Goal: Task Accomplishment & Management: Manage account settings

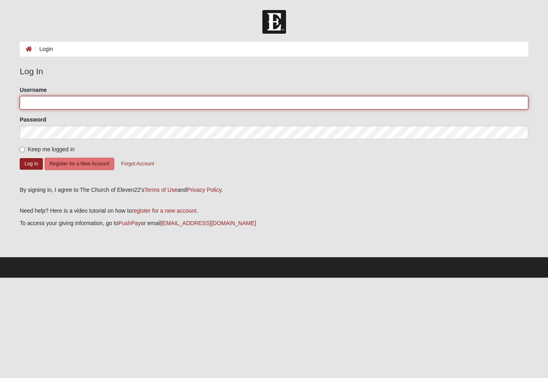
click at [40, 96] on input "Username" at bounding box center [274, 103] width 508 height 14
type input "[EMAIL_ADDRESS][DOMAIN_NAME]"
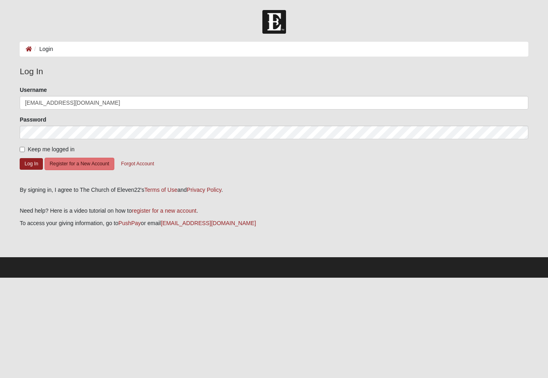
click at [22, 147] on input "Keep me logged in" at bounding box center [22, 149] width 5 height 5
checkbox input "true"
click at [34, 162] on button "Log In" at bounding box center [31, 164] width 23 height 12
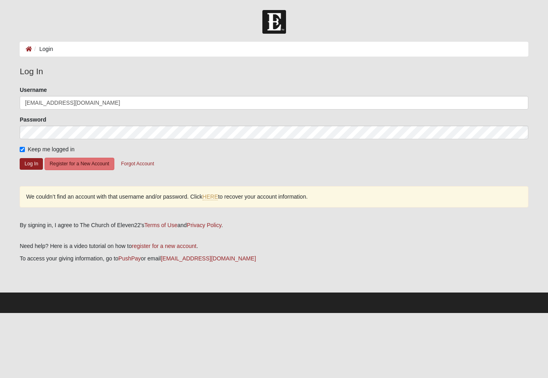
click at [24, 164] on button "Log In" at bounding box center [31, 164] width 23 height 12
click at [210, 196] on link "HERE" at bounding box center [210, 196] width 16 height 7
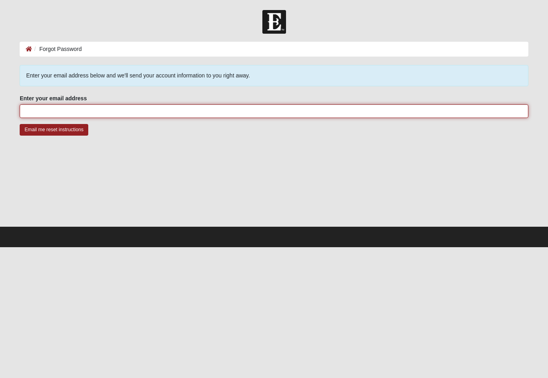
click at [35, 114] on input "Enter your email address" at bounding box center [274, 111] width 508 height 14
type input "[EMAIL_ADDRESS][DOMAIN_NAME]"
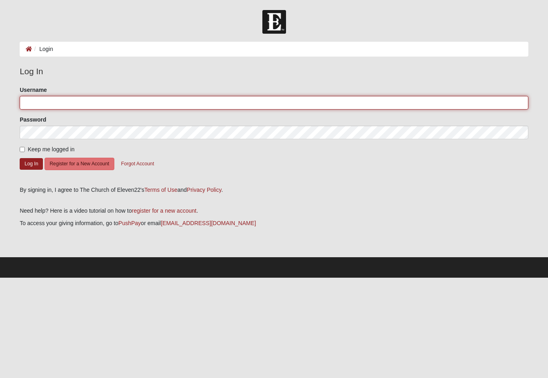
click at [42, 103] on input "Username" at bounding box center [274, 103] width 508 height 14
type input "Normawentz@comcast.net"
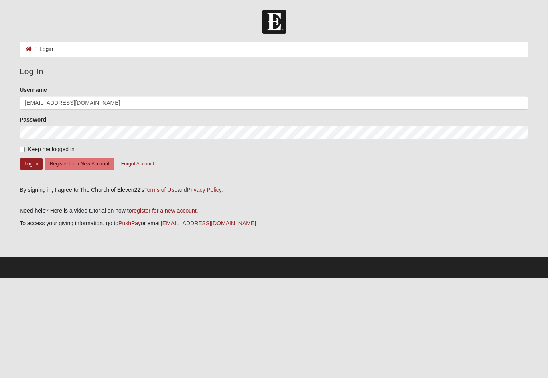
click at [35, 165] on button "Log In" at bounding box center [31, 164] width 23 height 12
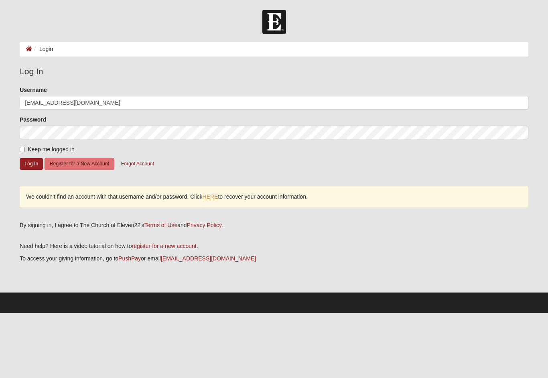
click at [212, 195] on link "HERE" at bounding box center [210, 196] width 16 height 7
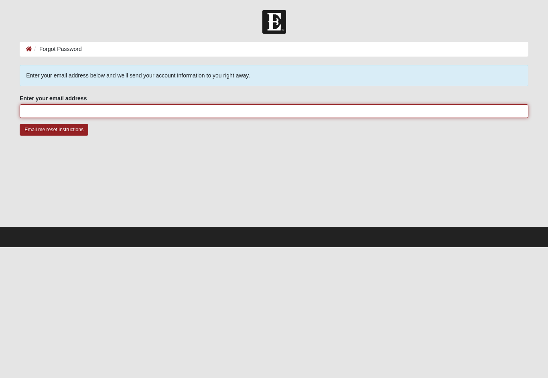
click at [32, 109] on input "Enter your email address" at bounding box center [274, 111] width 508 height 14
type input "Normawentz@comcast.net"
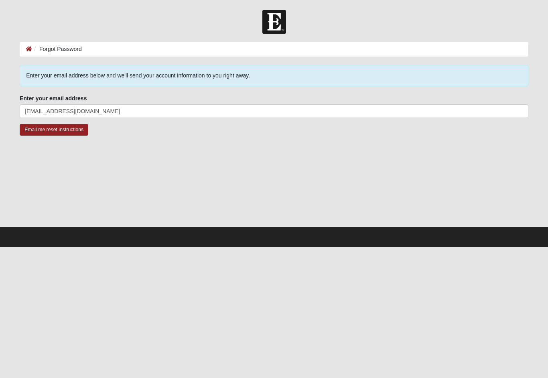
click at [77, 132] on input "Email me reset instructions" at bounding box center [54, 130] width 69 height 12
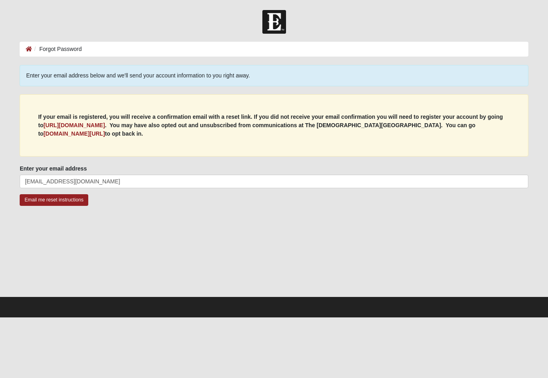
click at [105, 130] on b "my.coe22.com/resubscribe" at bounding box center [73, 133] width 61 height 6
